Goal: Information Seeking & Learning: Check status

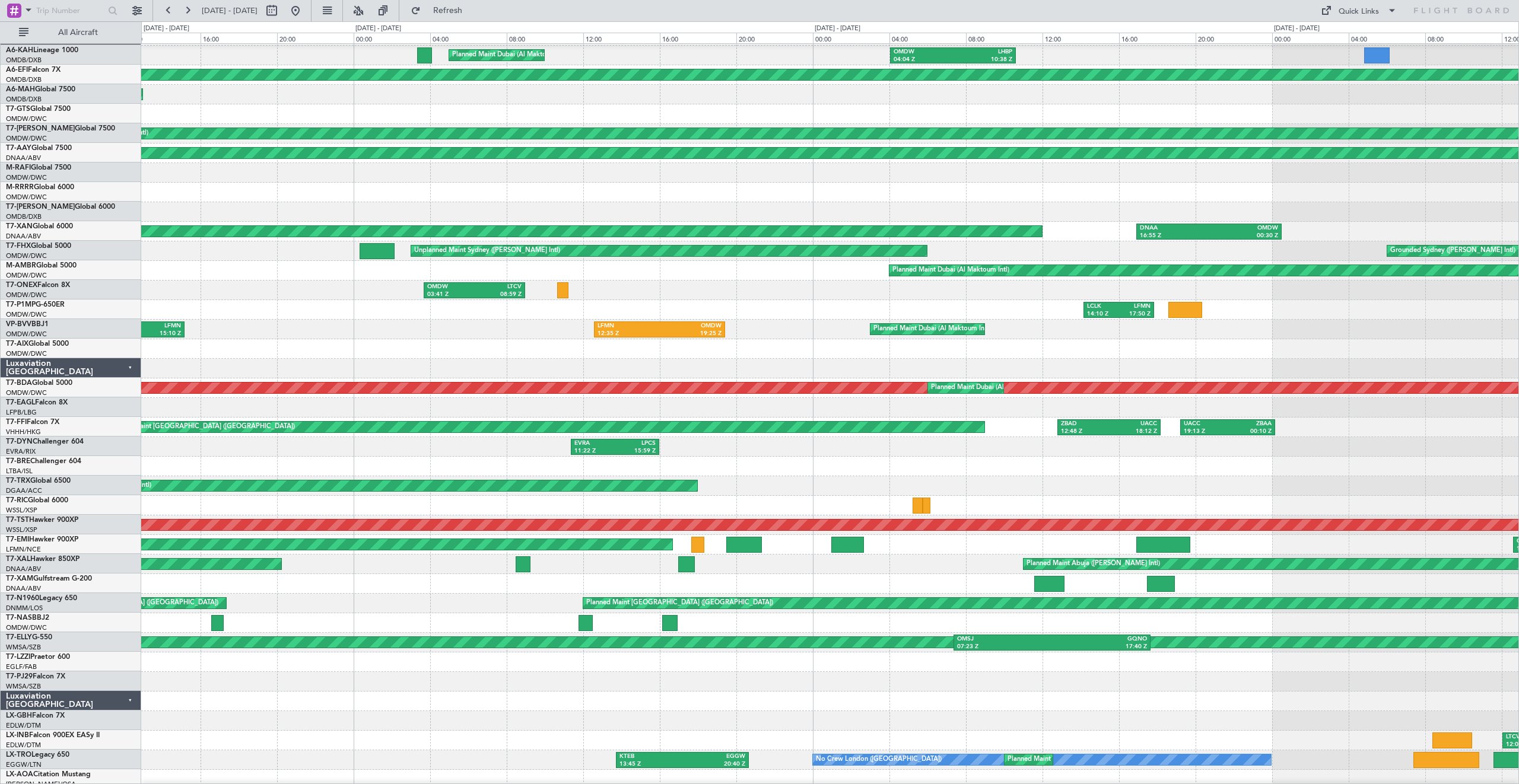
scroll to position [17, 0]
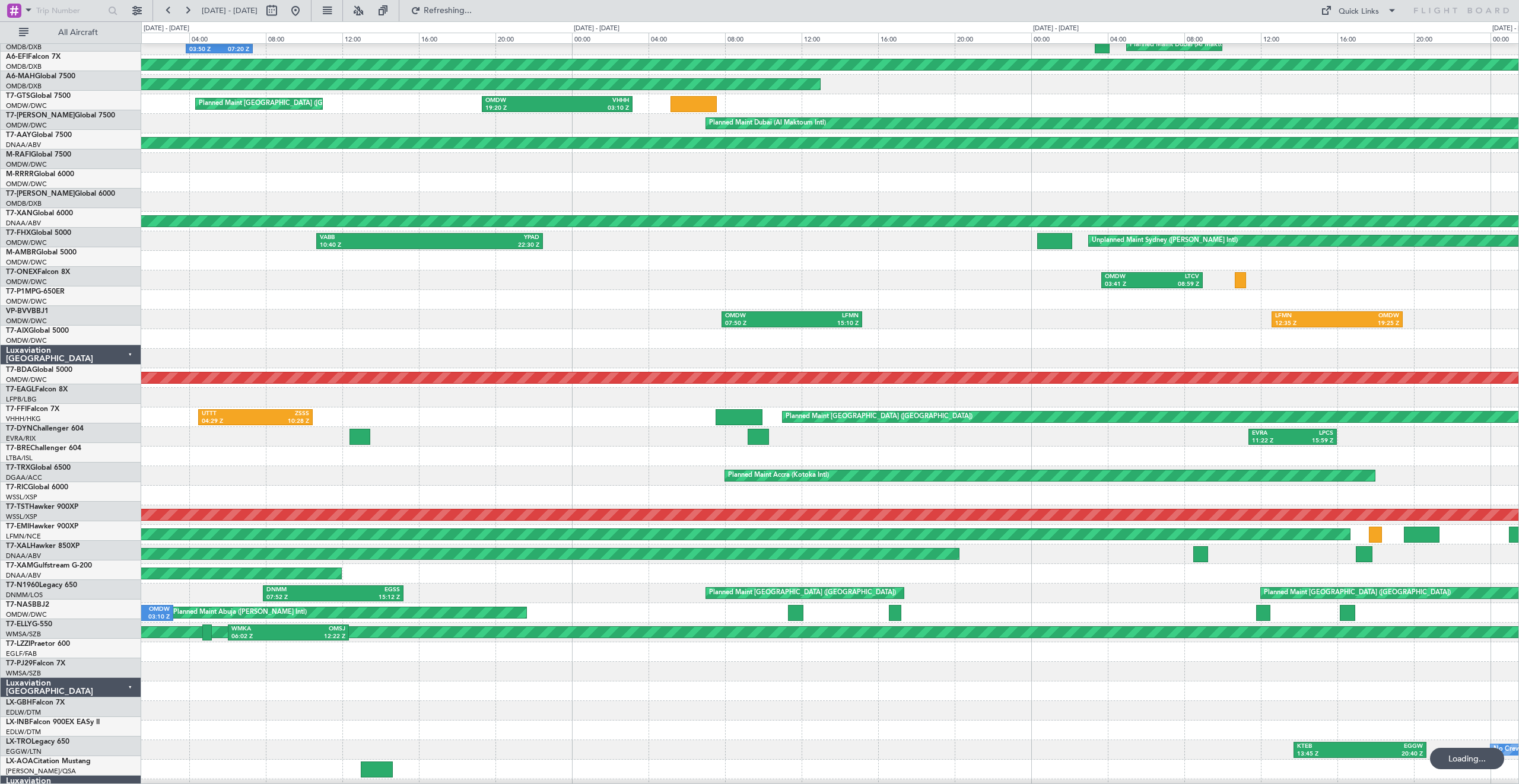
click at [858, 449] on div at bounding box center [829, 456] width 1377 height 19
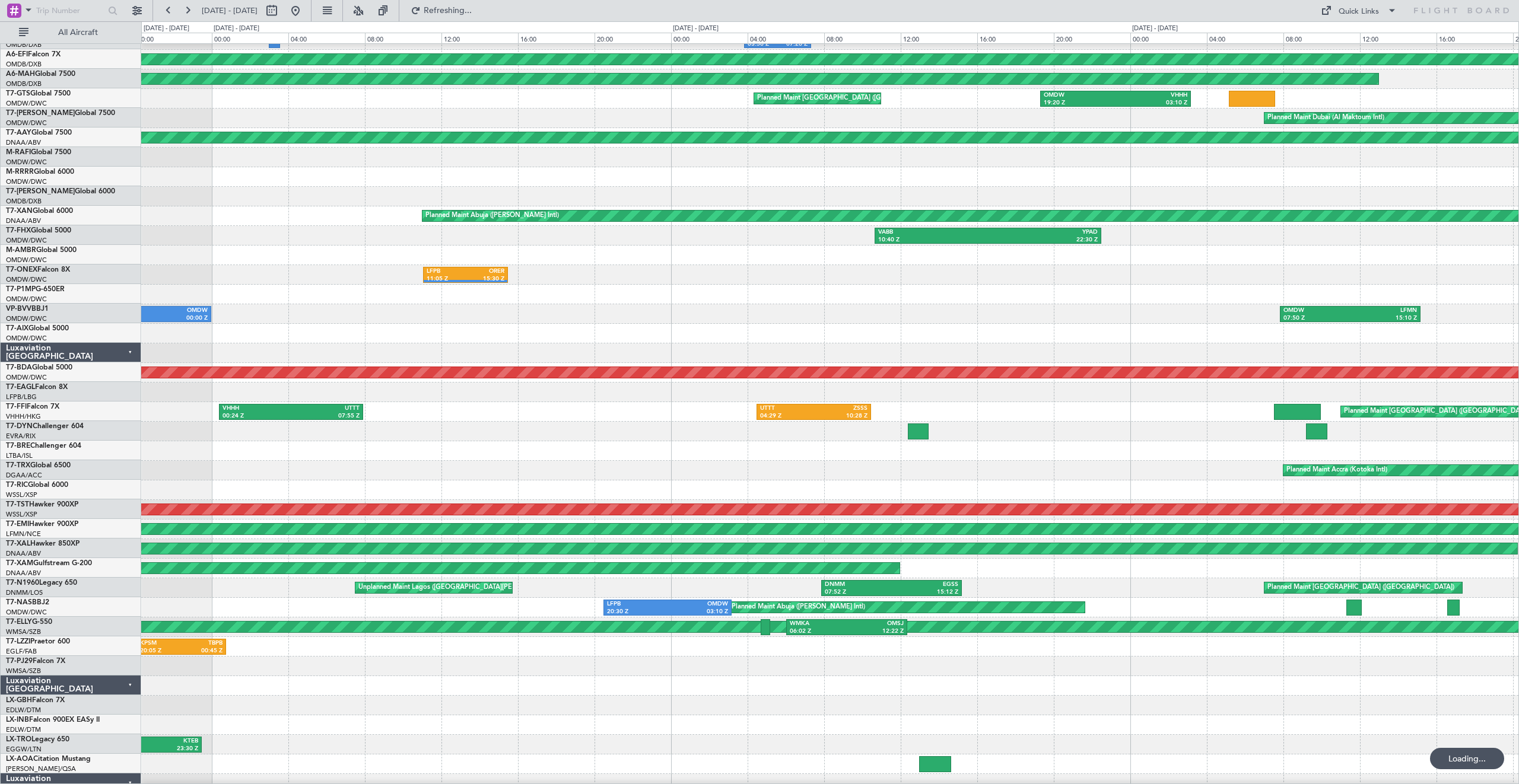
click at [819, 465] on div "Planned Maint Accra (Kotoka Intl)" at bounding box center [829, 471] width 1377 height 19
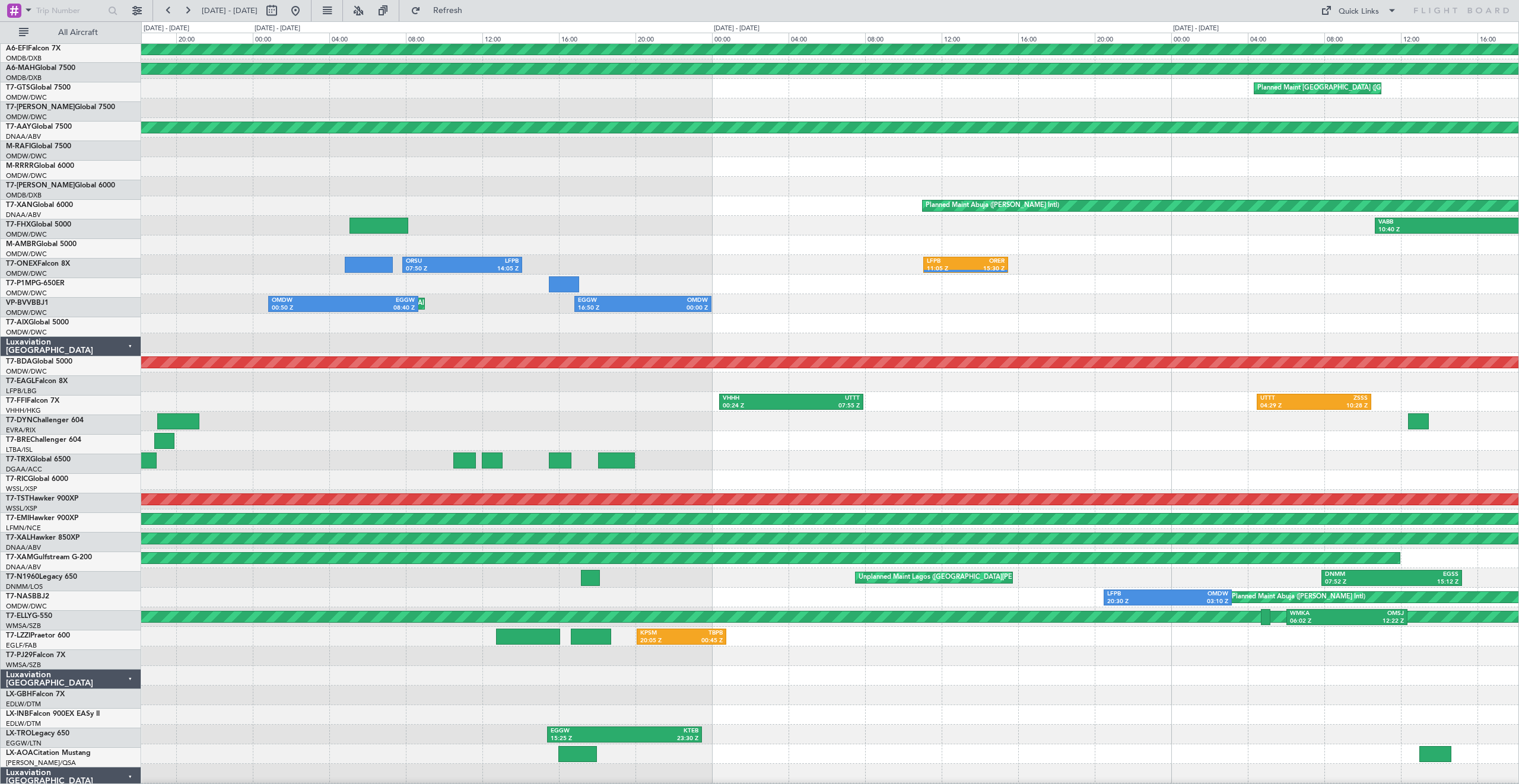
scroll to position [43, 0]
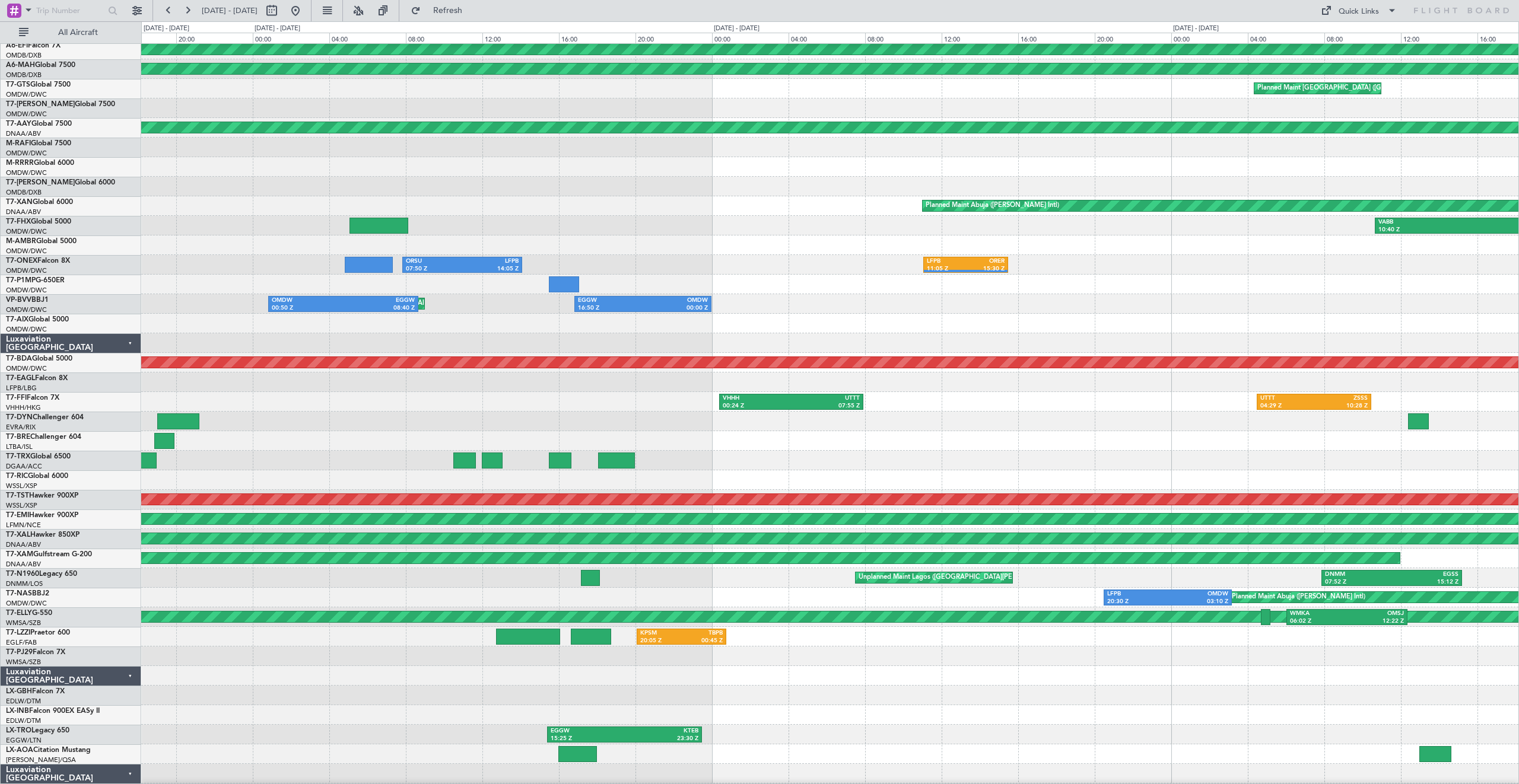
click at [993, 456] on div "Planned Maint Accra (Kotoka Intl)" at bounding box center [829, 460] width 1377 height 19
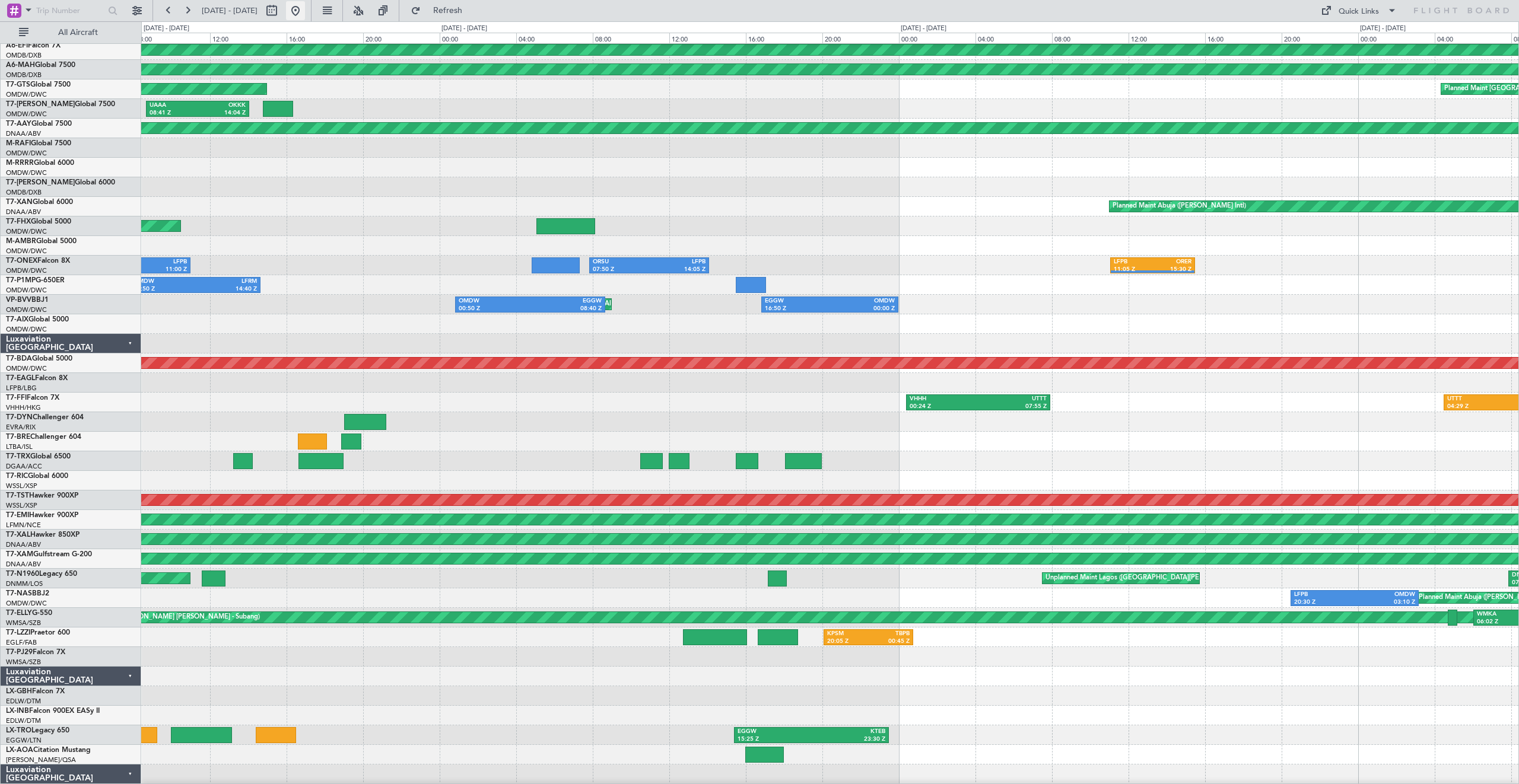
click at [305, 7] on button at bounding box center [295, 10] width 19 height 19
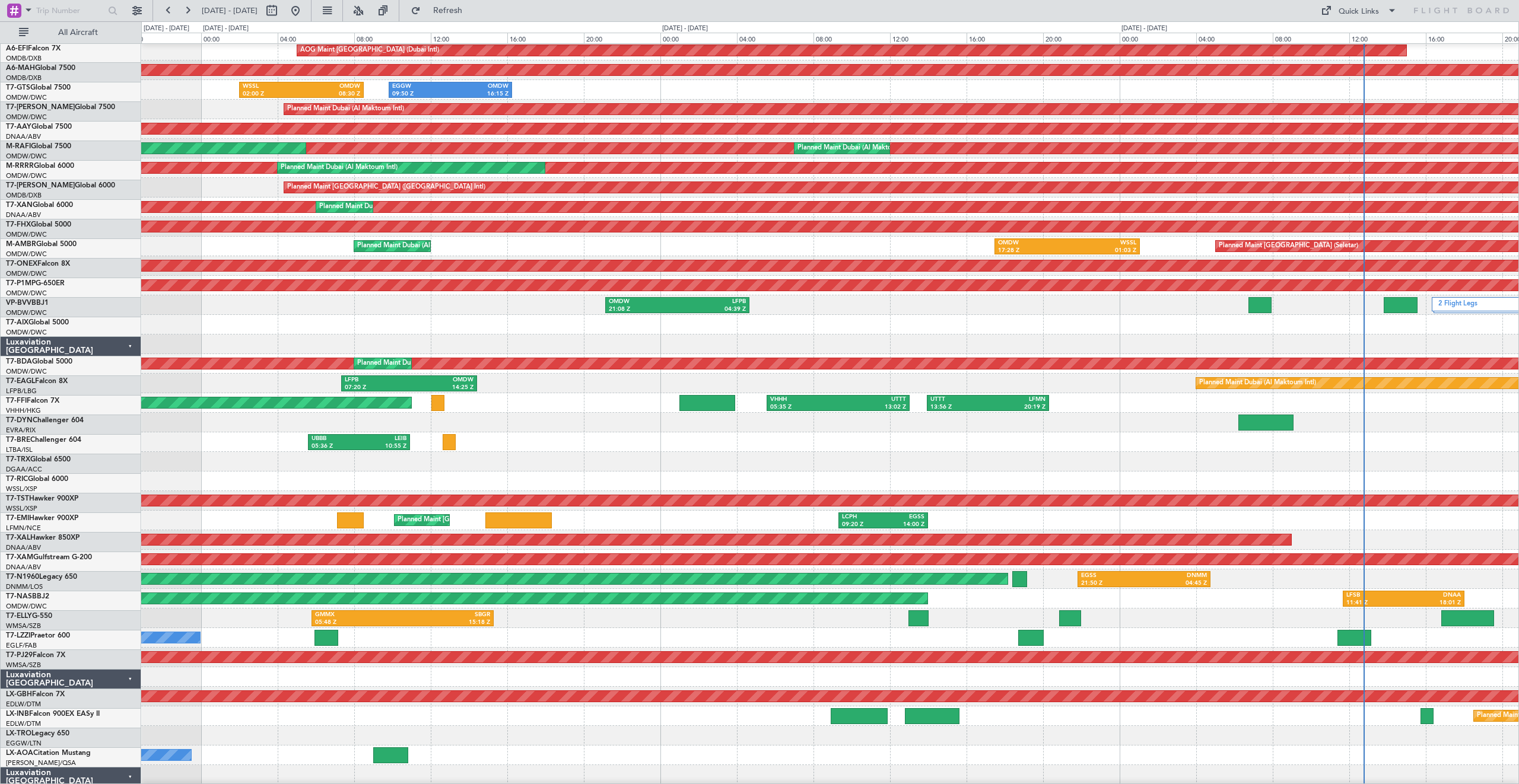
scroll to position [43, 0]
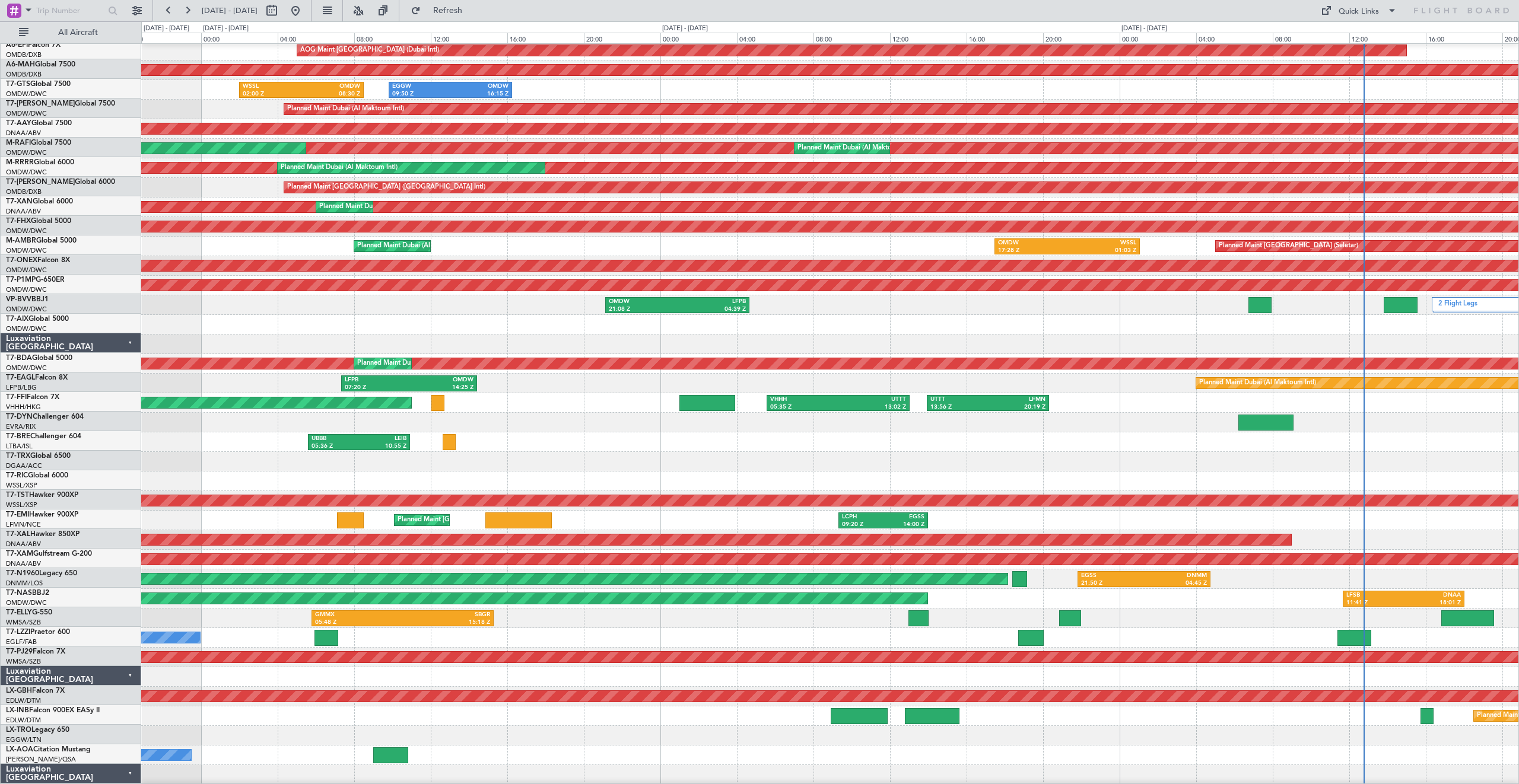
click at [840, 448] on div "UBBB 05:36 Z [PERSON_NAME] 10:55 Z" at bounding box center [829, 442] width 1377 height 19
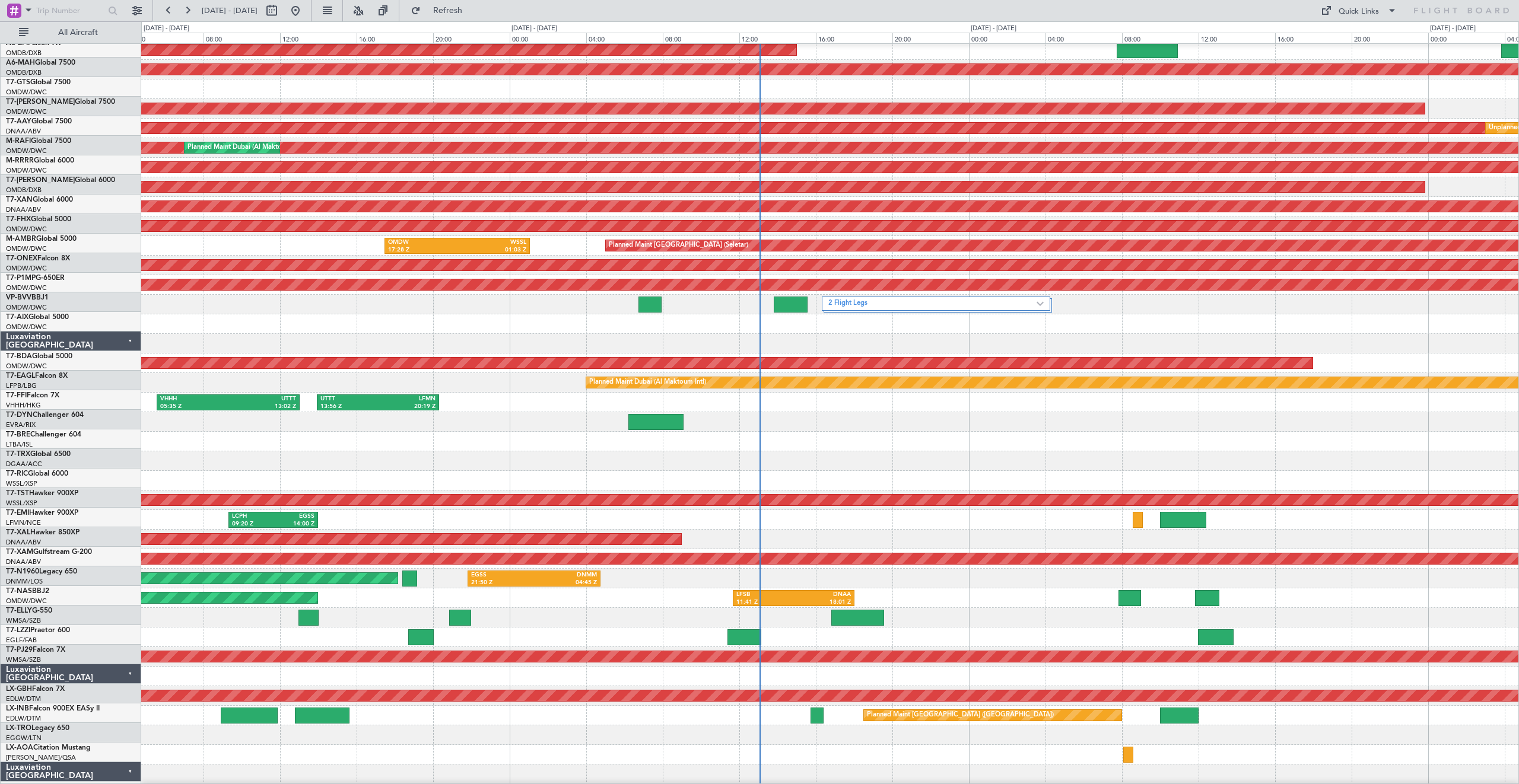
click at [268, 474] on div at bounding box center [829, 481] width 1377 height 19
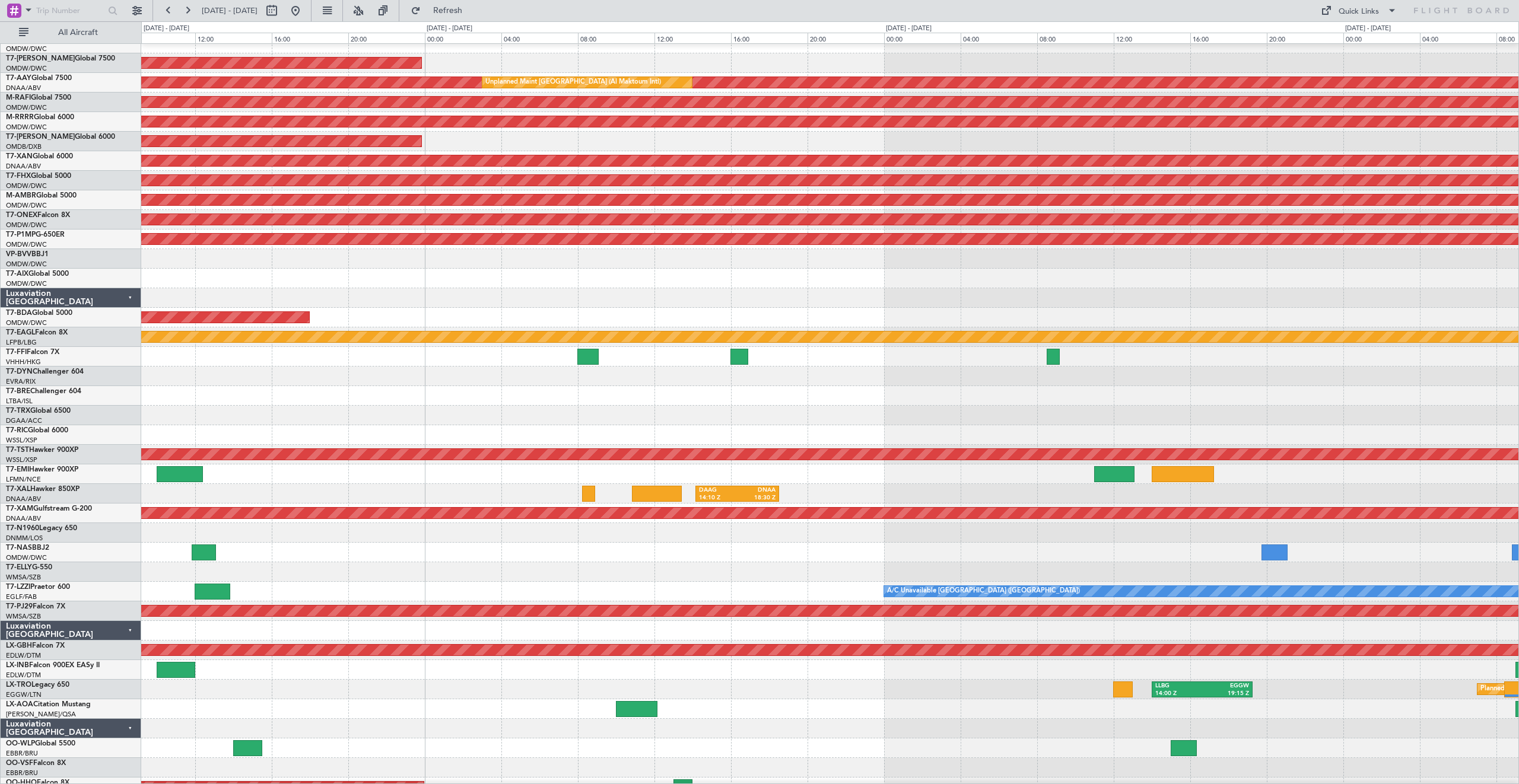
click at [274, 424] on div at bounding box center [829, 415] width 1377 height 19
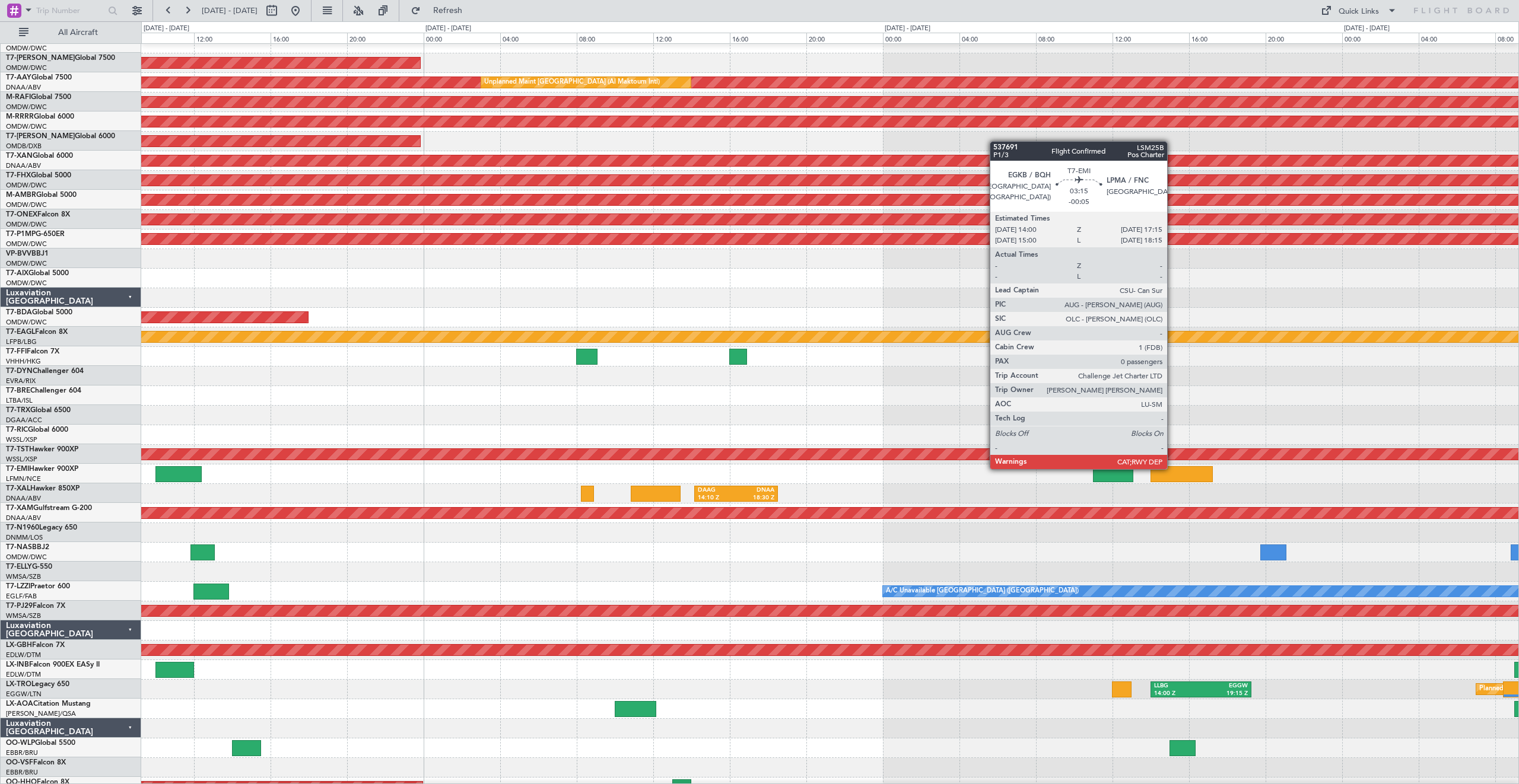
scroll to position [87, 0]
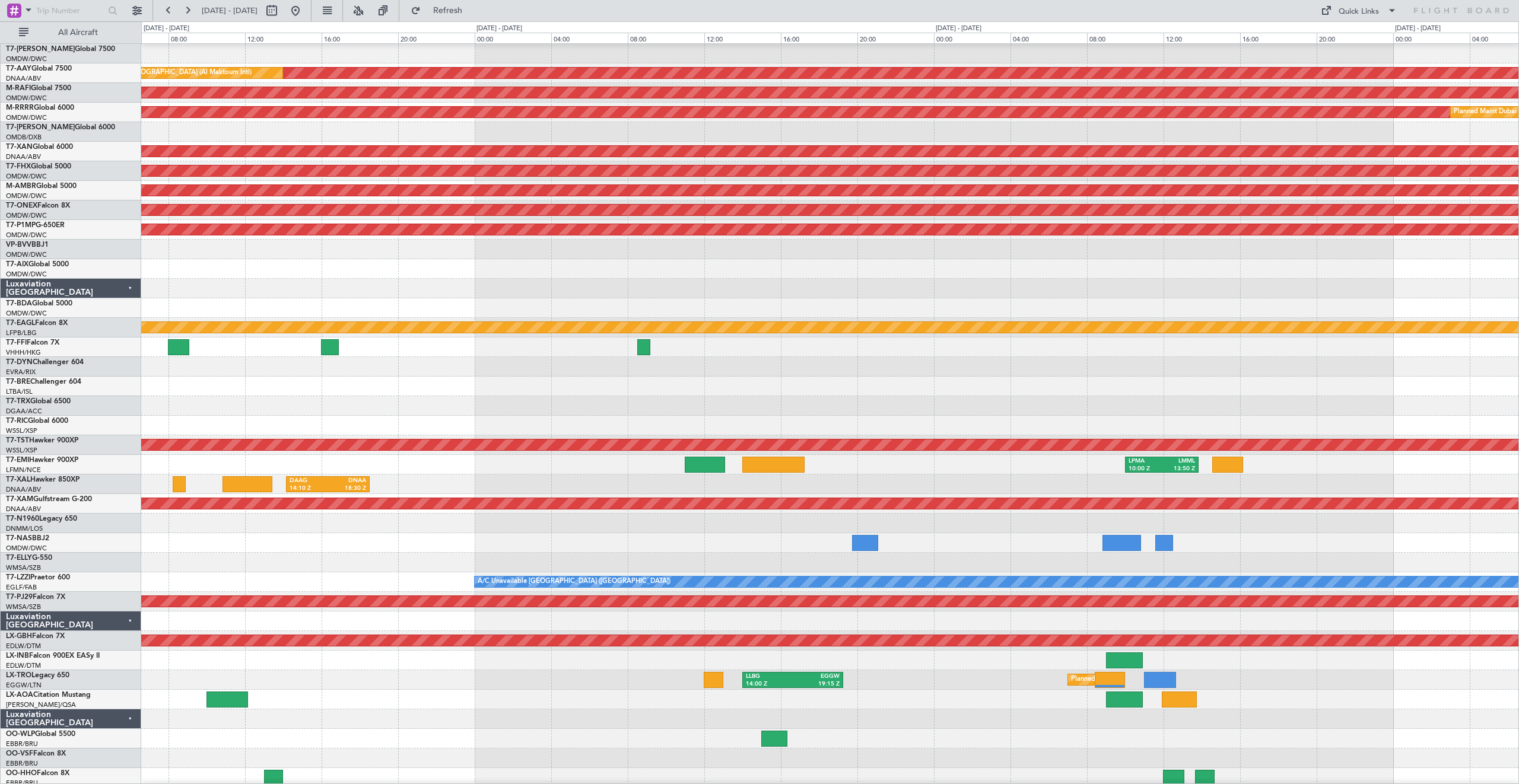
click at [869, 465] on div "LPMA 10:00 Z LMML 13:50 Z" at bounding box center [829, 465] width 1377 height 19
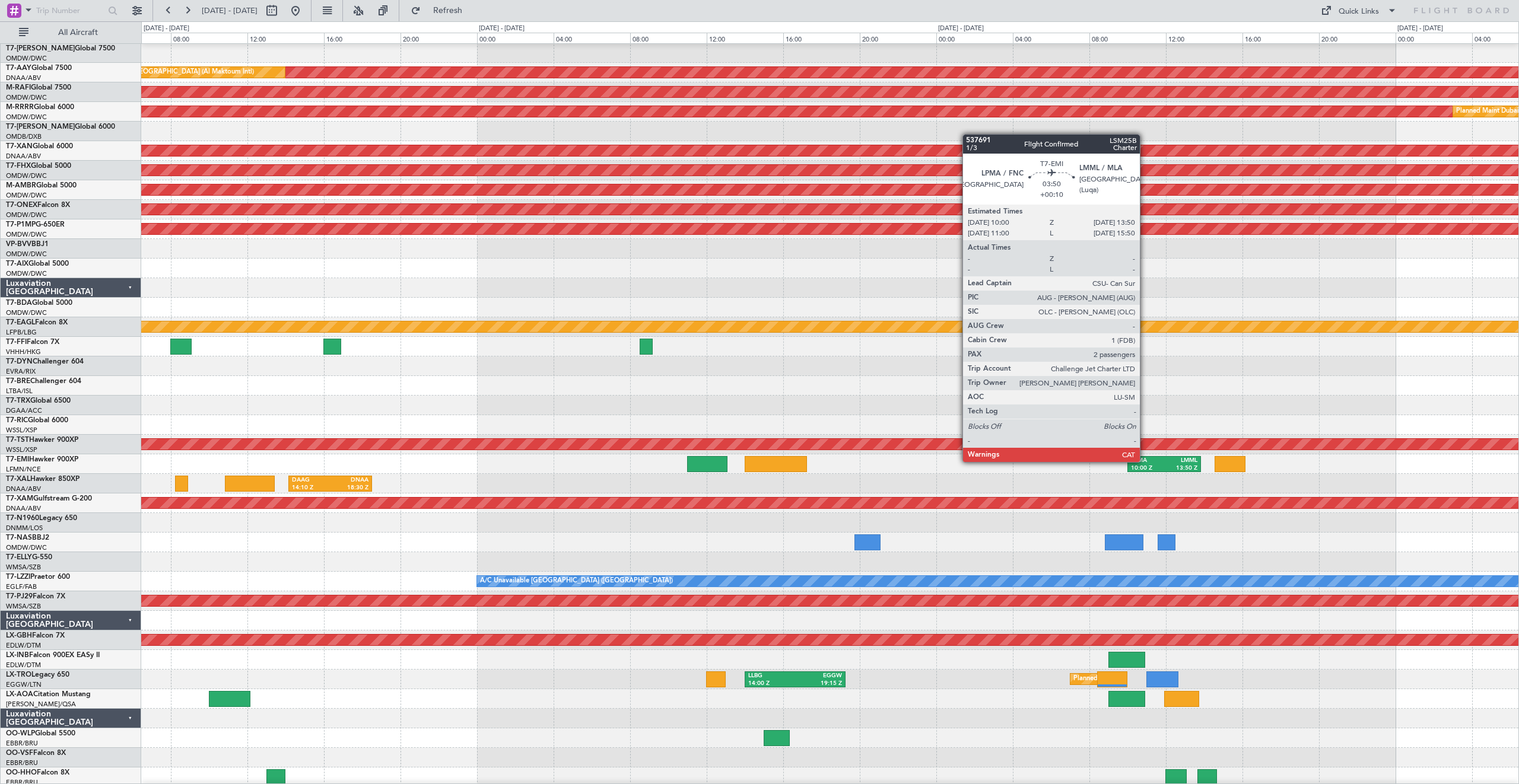
scroll to position [94, 0]
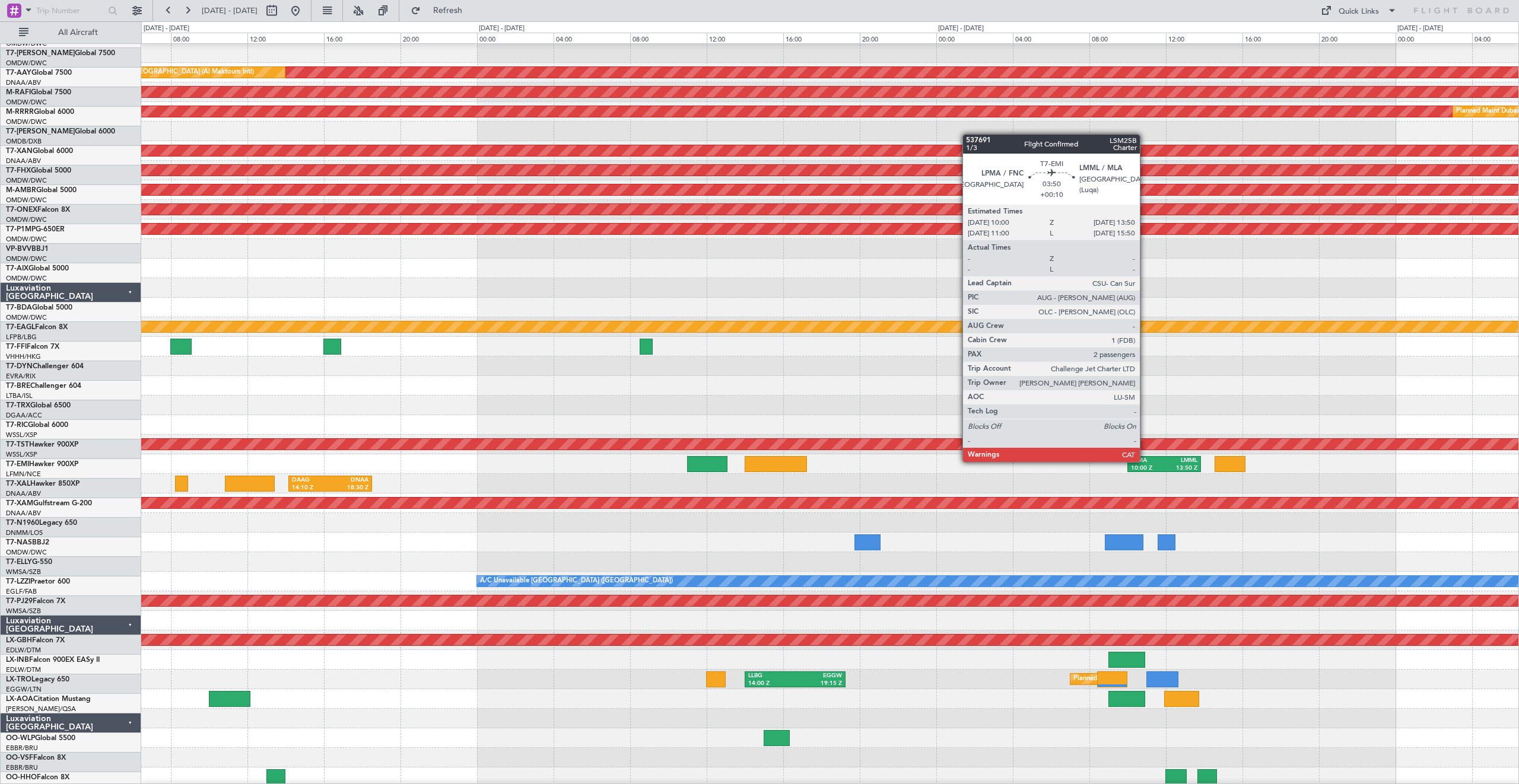
click at [1145, 462] on div "LPMA" at bounding box center [1147, 461] width 33 height 8
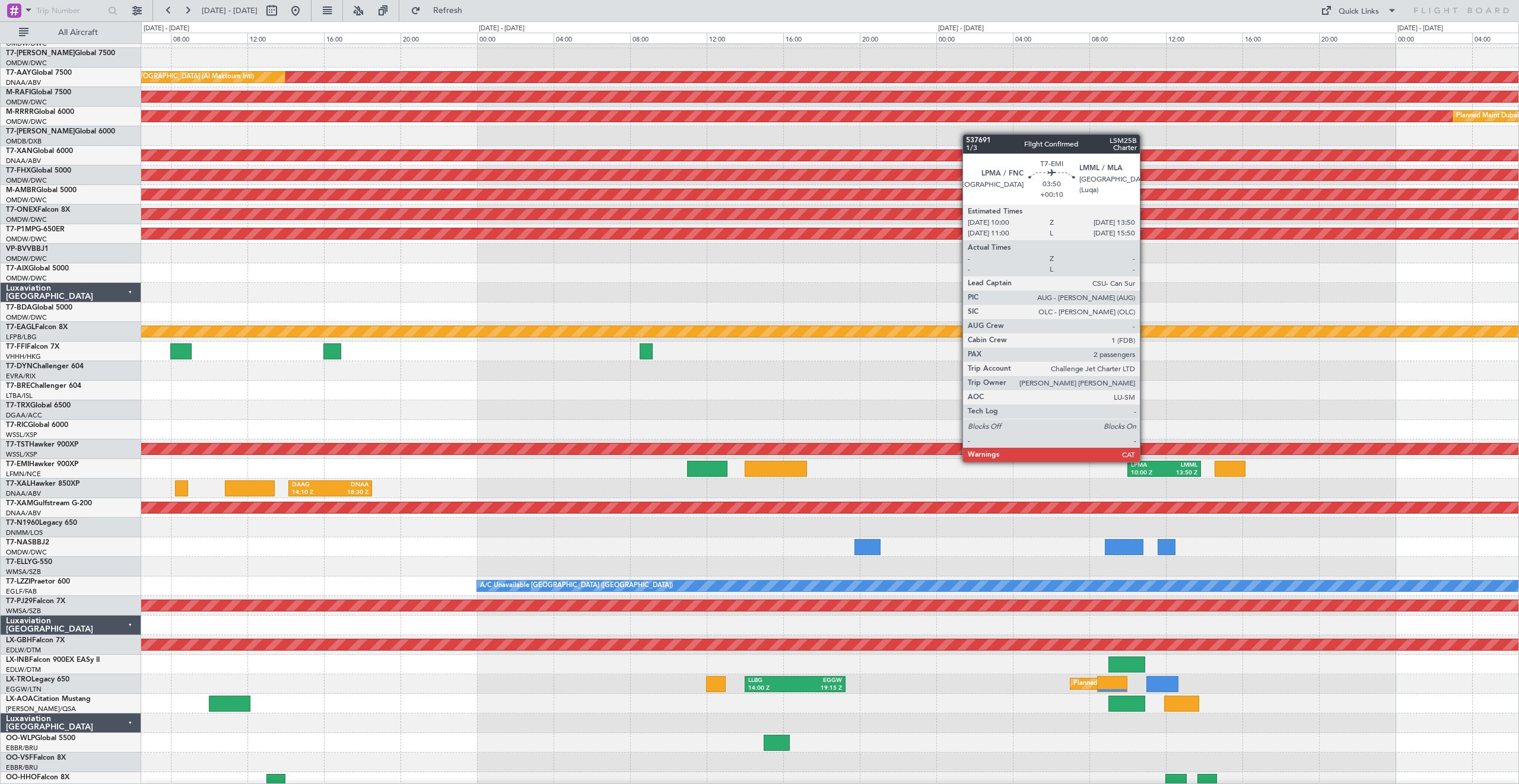
click at [1145, 462] on div "LPMA 10:00 Z LMML 13:50 Z" at bounding box center [1164, 469] width 74 height 16
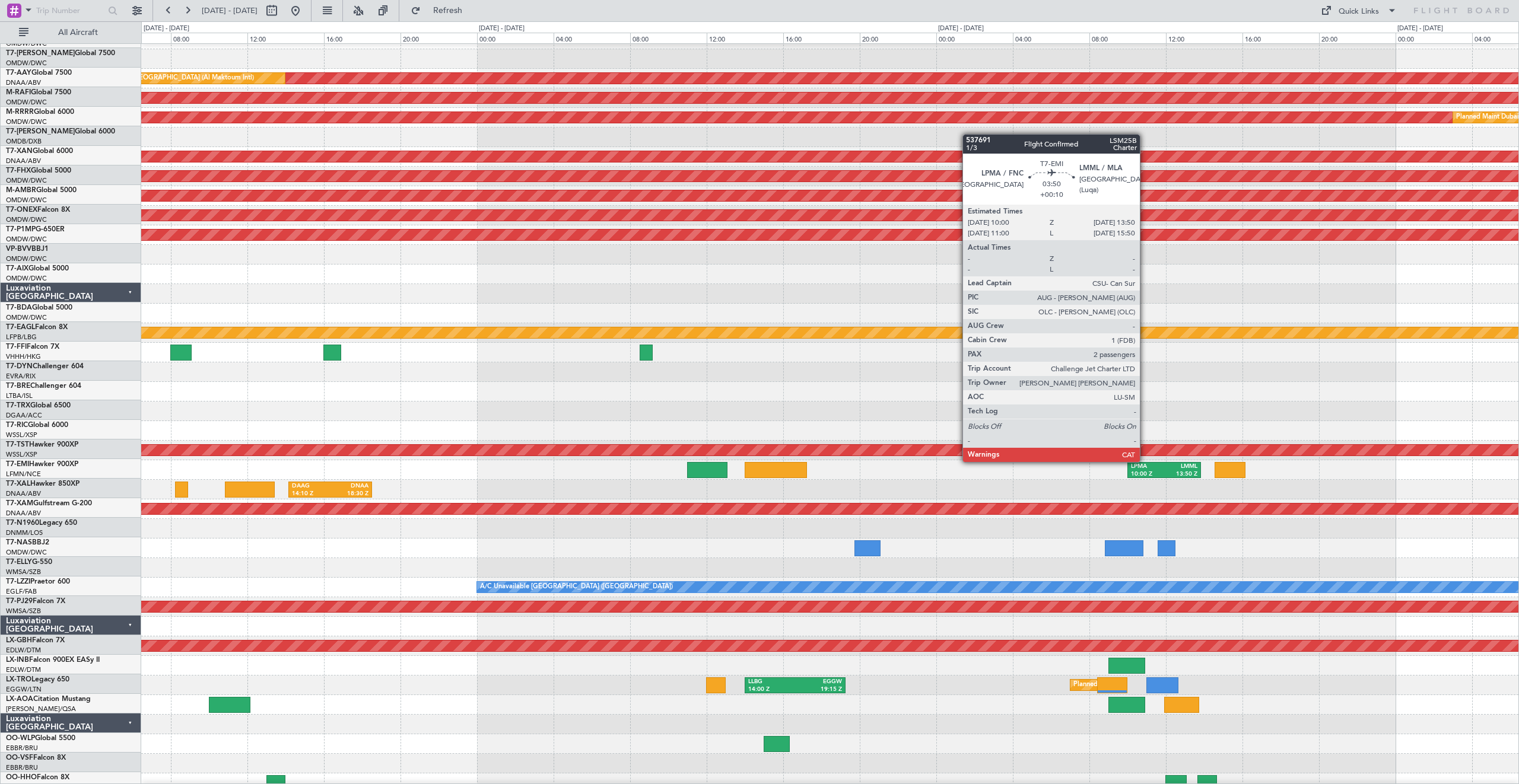
scroll to position [93, 0]
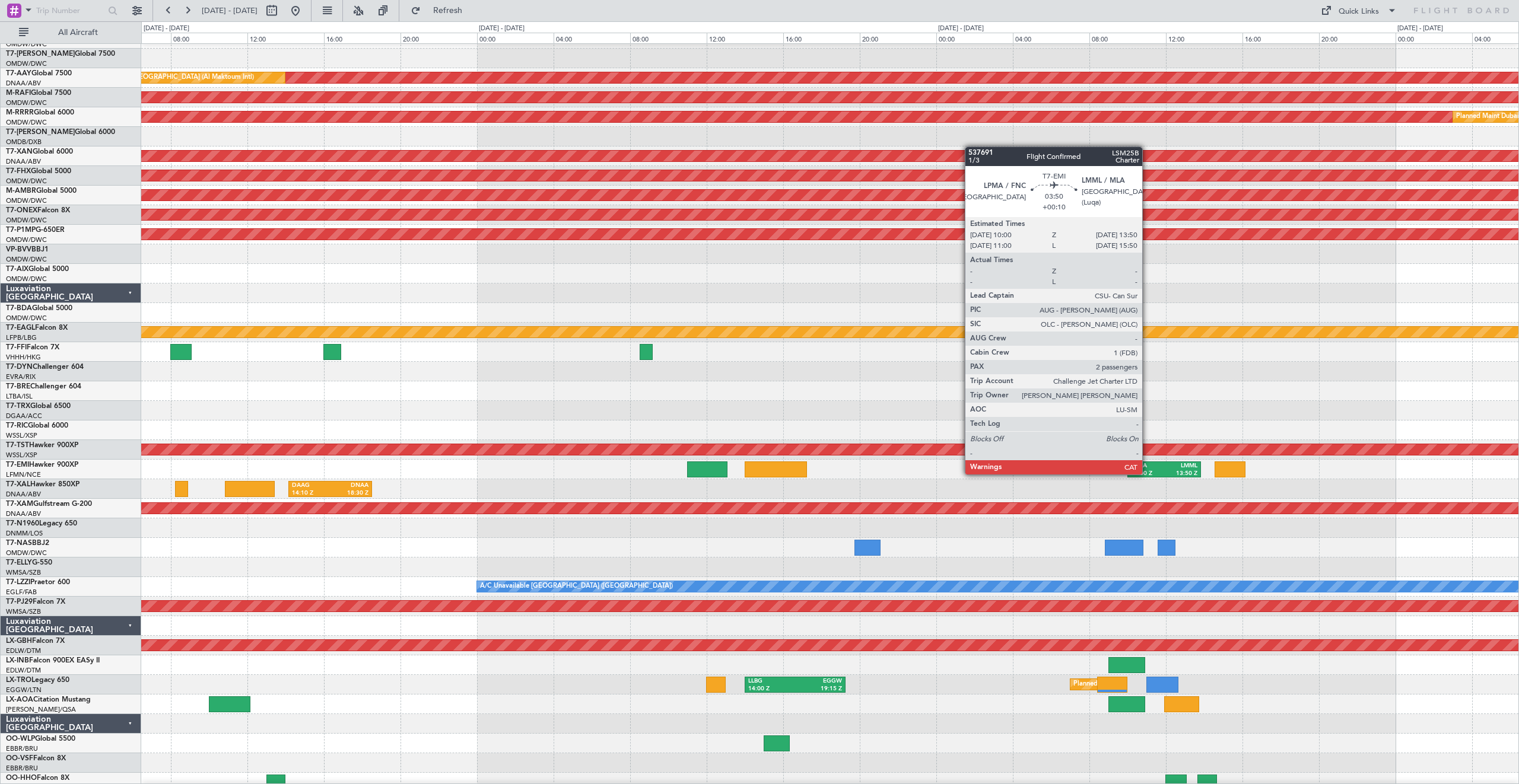
click at [1147, 474] on div "10:00 Z" at bounding box center [1147, 474] width 33 height 8
